Goal: Task Accomplishment & Management: Complete application form

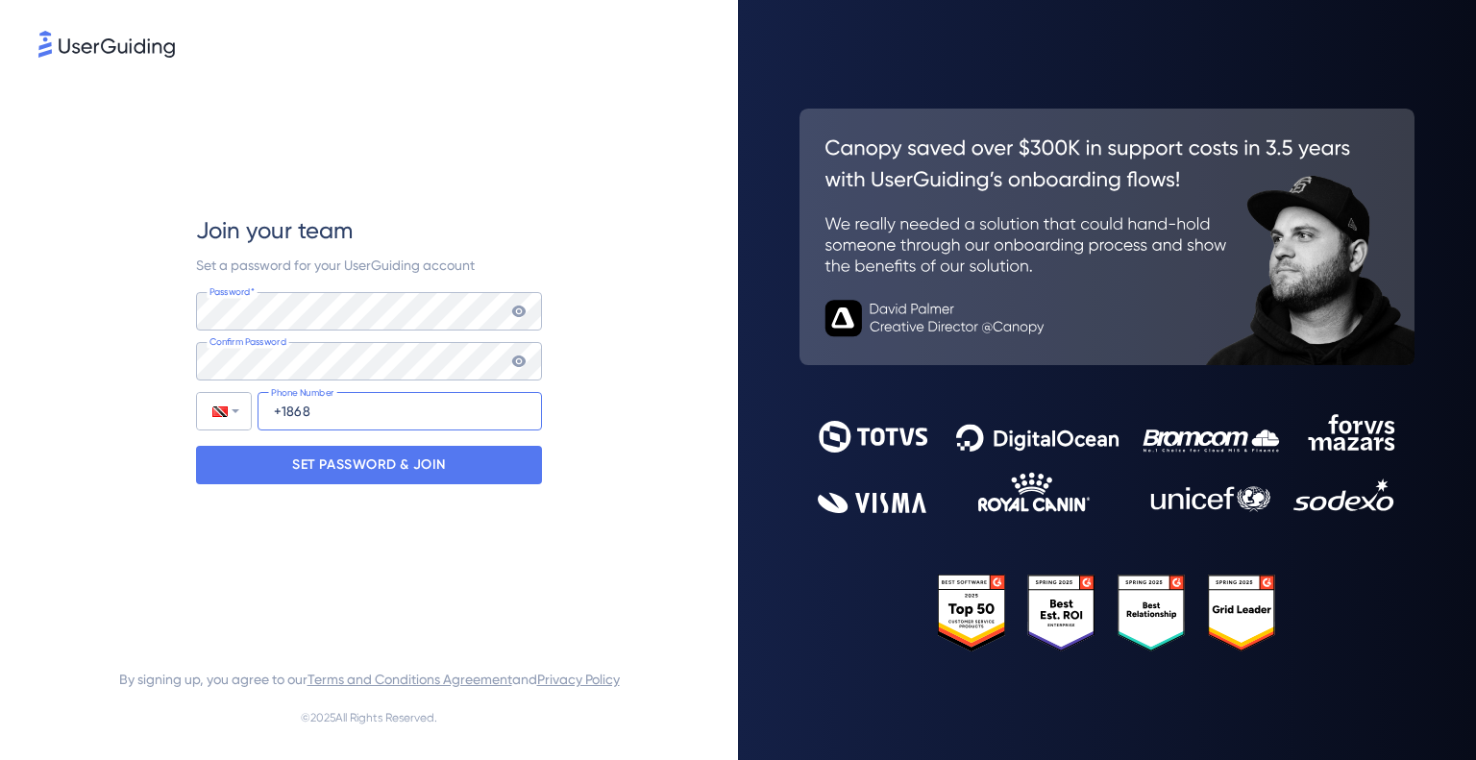
click at [375, 415] on input "+1868" at bounding box center [399, 411] width 284 height 38
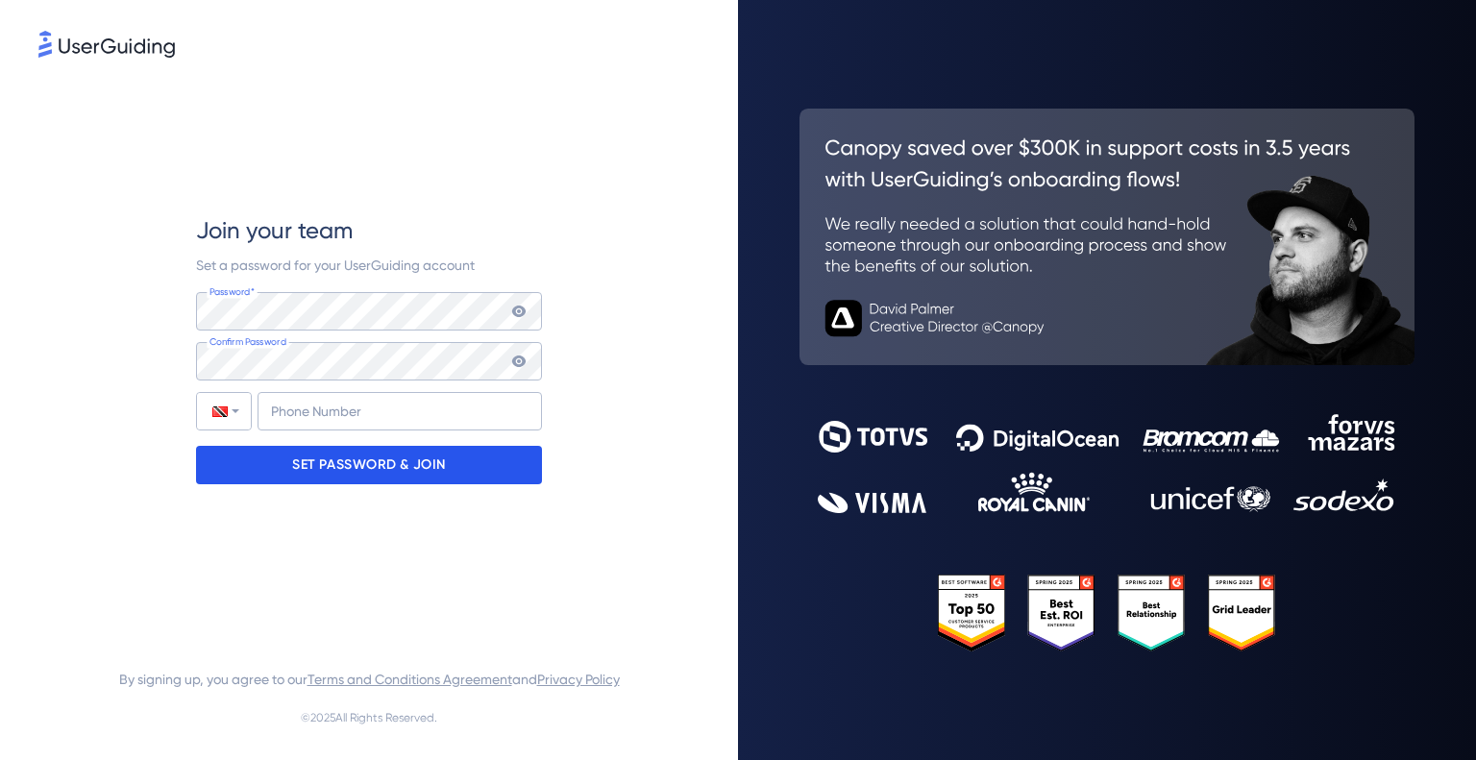
click at [357, 472] on p "SET PASSWORD & JOIN" at bounding box center [369, 465] width 154 height 31
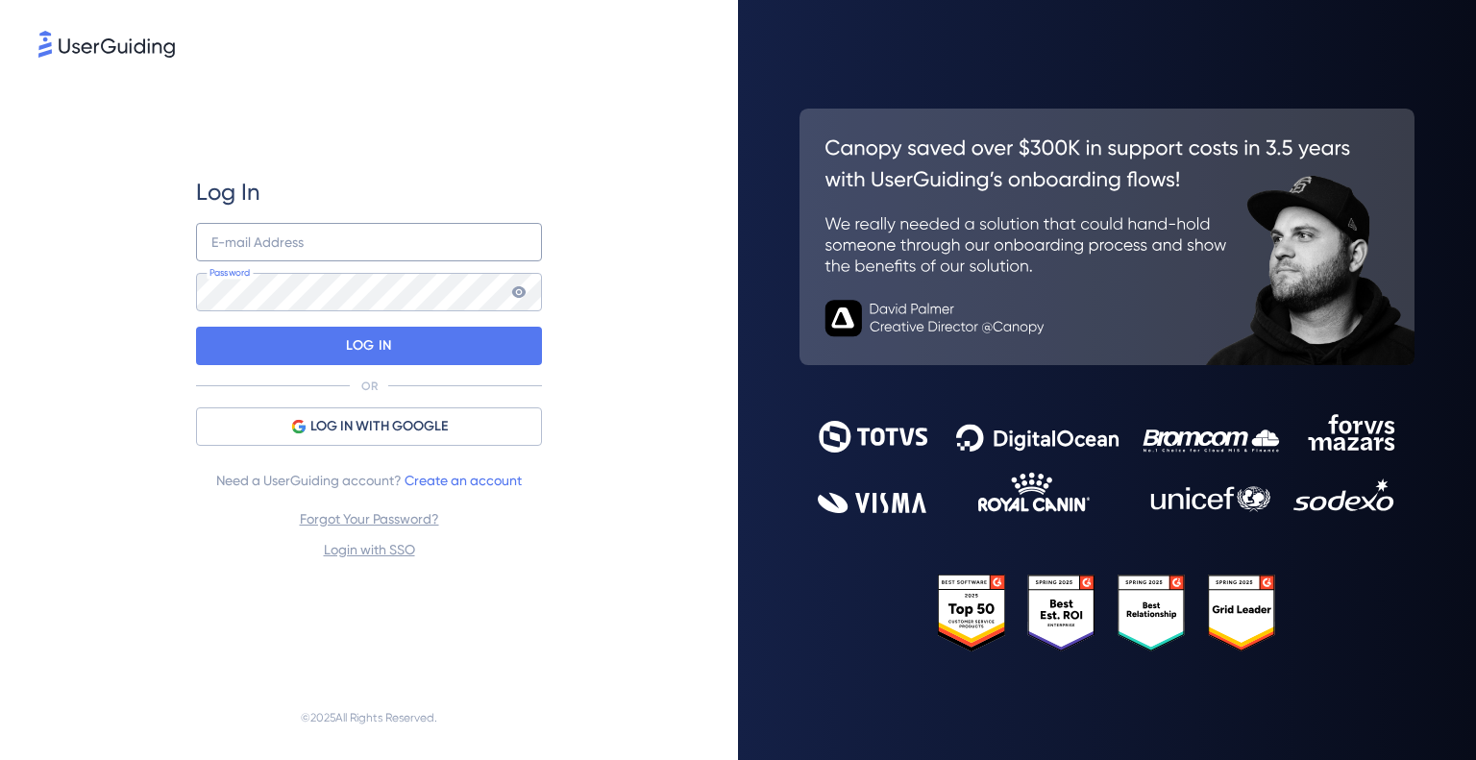
drag, startPoint x: 307, startPoint y: 219, endPoint x: 311, endPoint y: 230, distance: 11.2
click at [307, 224] on div "Log In E-mail Address Password LOG IN OR LOG IN WITH GOOGLE Need a UserGuiding …" at bounding box center [369, 369] width 346 height 384
click at [315, 231] on input "email" at bounding box center [369, 242] width 346 height 38
click at [283, 234] on input "email" at bounding box center [369, 242] width 346 height 38
type input "[EMAIL_ADDRESS][DOMAIN_NAME]"
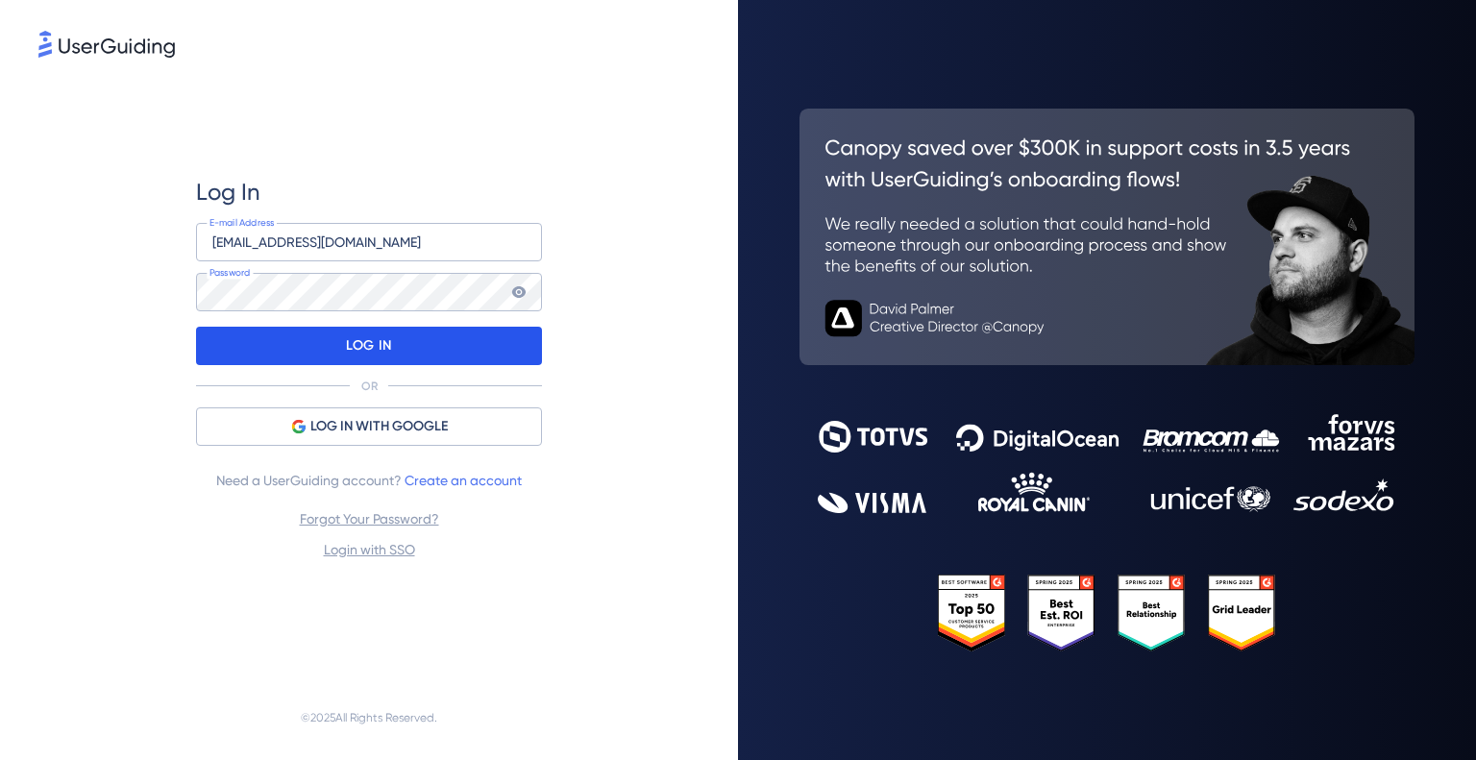
click at [354, 359] on p "LOG IN" at bounding box center [368, 345] width 45 height 31
